Goal: Information Seeking & Learning: Learn about a topic

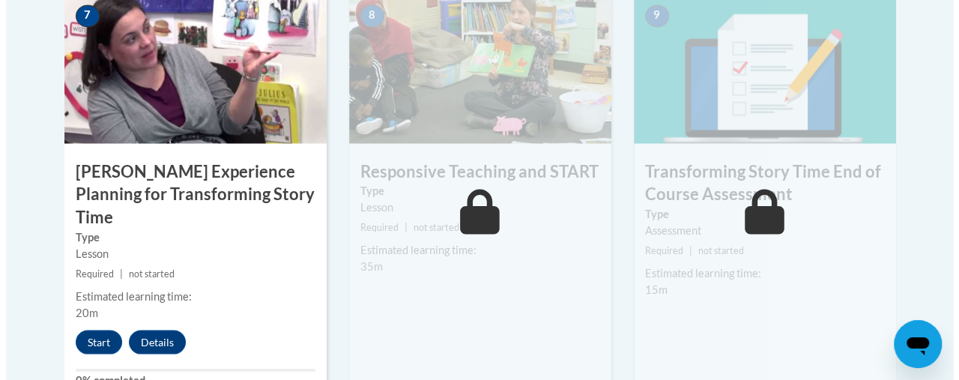
scroll to position [1397, 0]
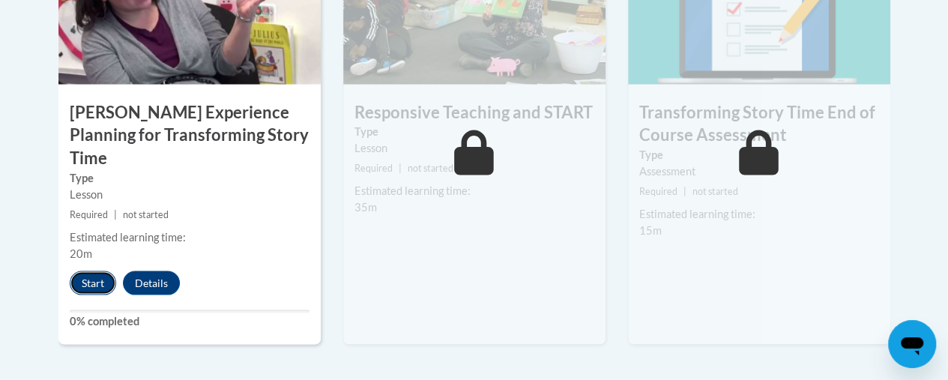
click at [94, 270] on button "Start" at bounding box center [93, 282] width 46 height 24
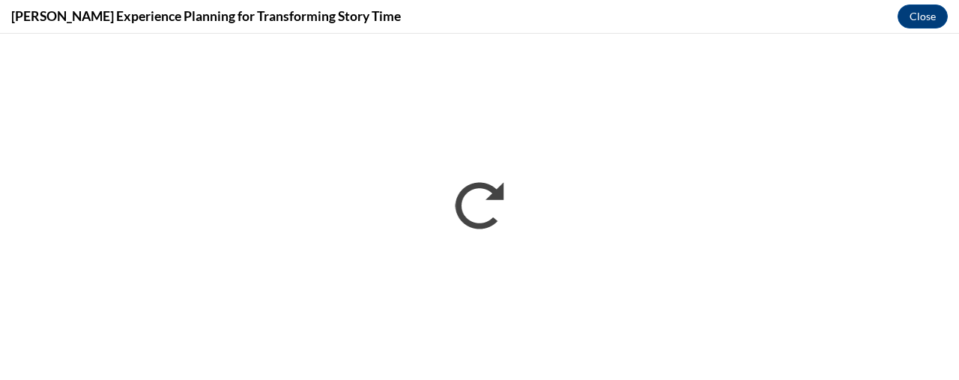
scroll to position [0, 0]
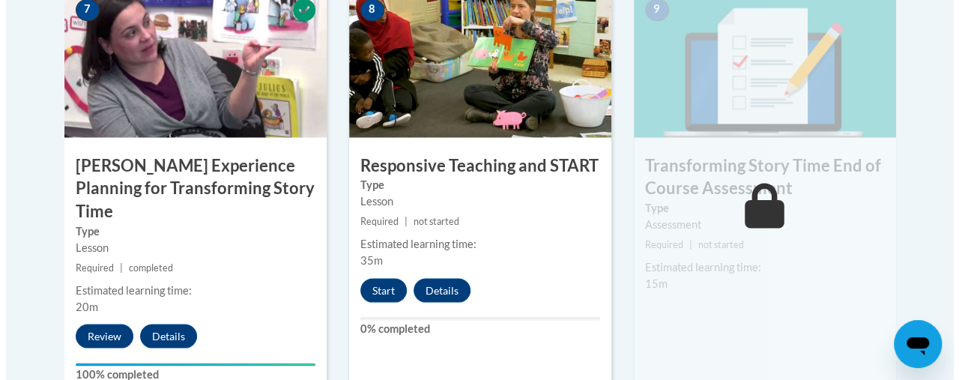
scroll to position [1355, 0]
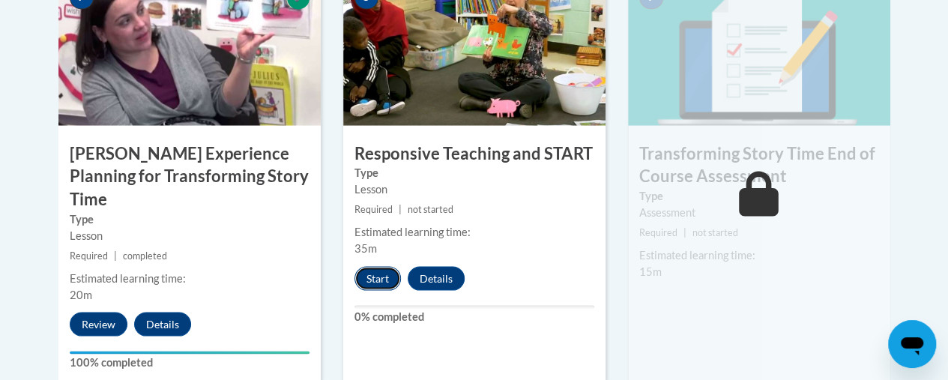
drag, startPoint x: 363, startPoint y: 278, endPoint x: 370, endPoint y: 279, distance: 7.5
click at [370, 279] on button "Start" at bounding box center [377, 278] width 46 height 24
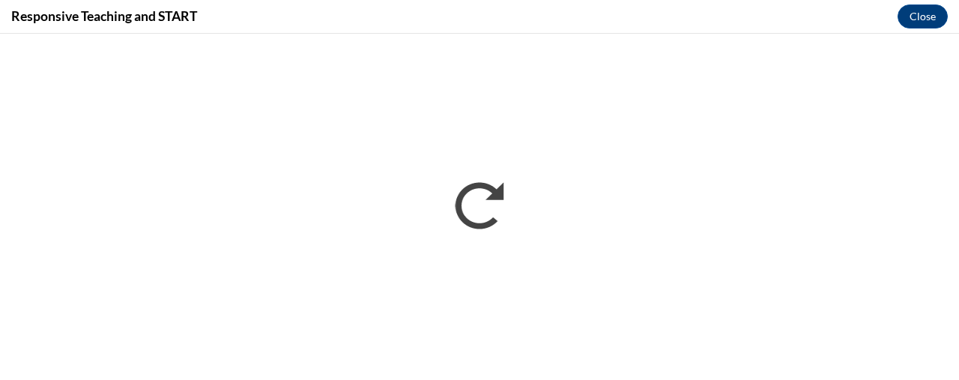
scroll to position [0, 0]
